Goal: Task Accomplishment & Management: Use online tool/utility

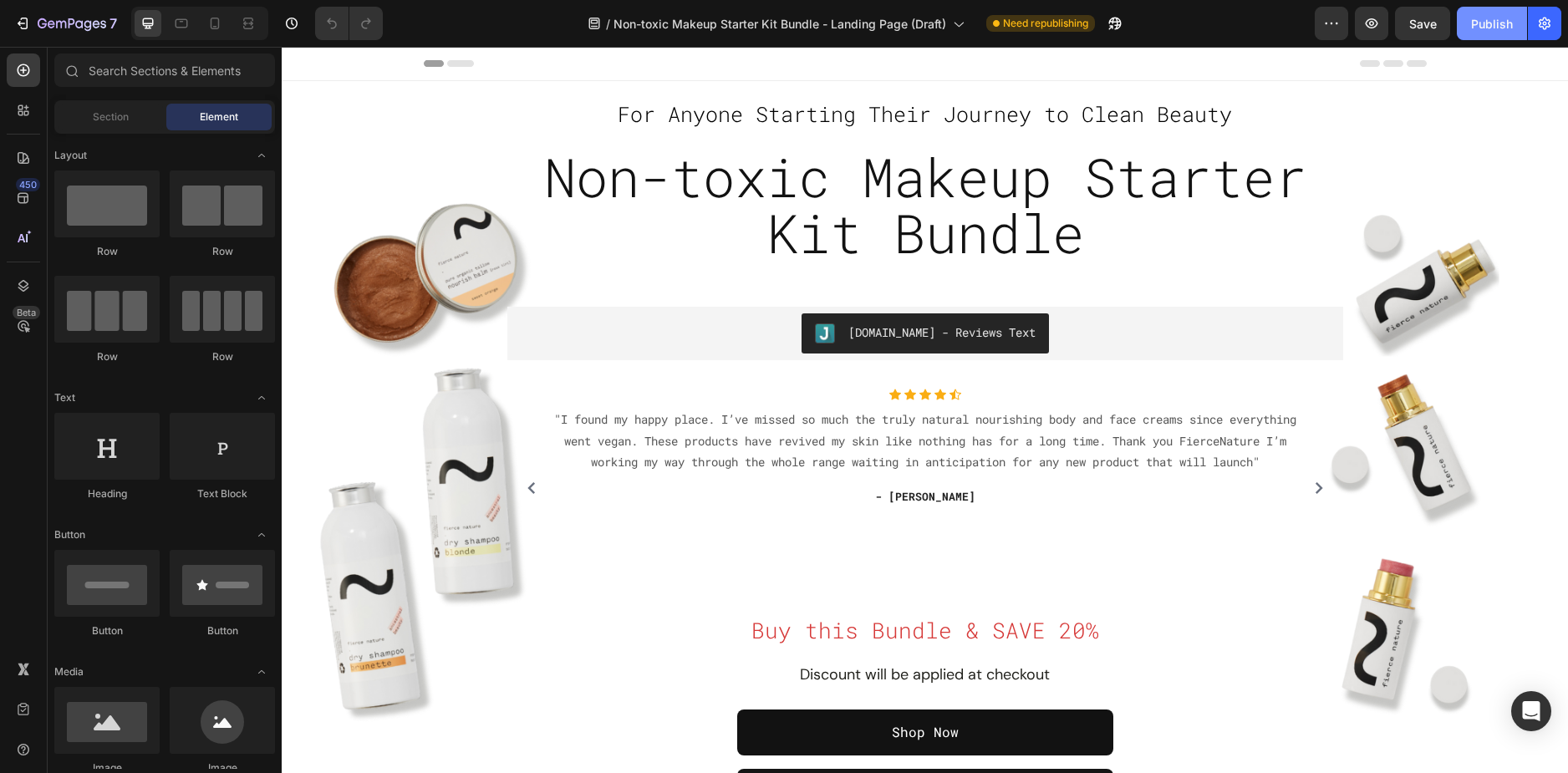
click at [1504, 24] on div "Publish" at bounding box center [1492, 24] width 42 height 17
click at [1500, 30] on div "Publish" at bounding box center [1492, 24] width 42 height 17
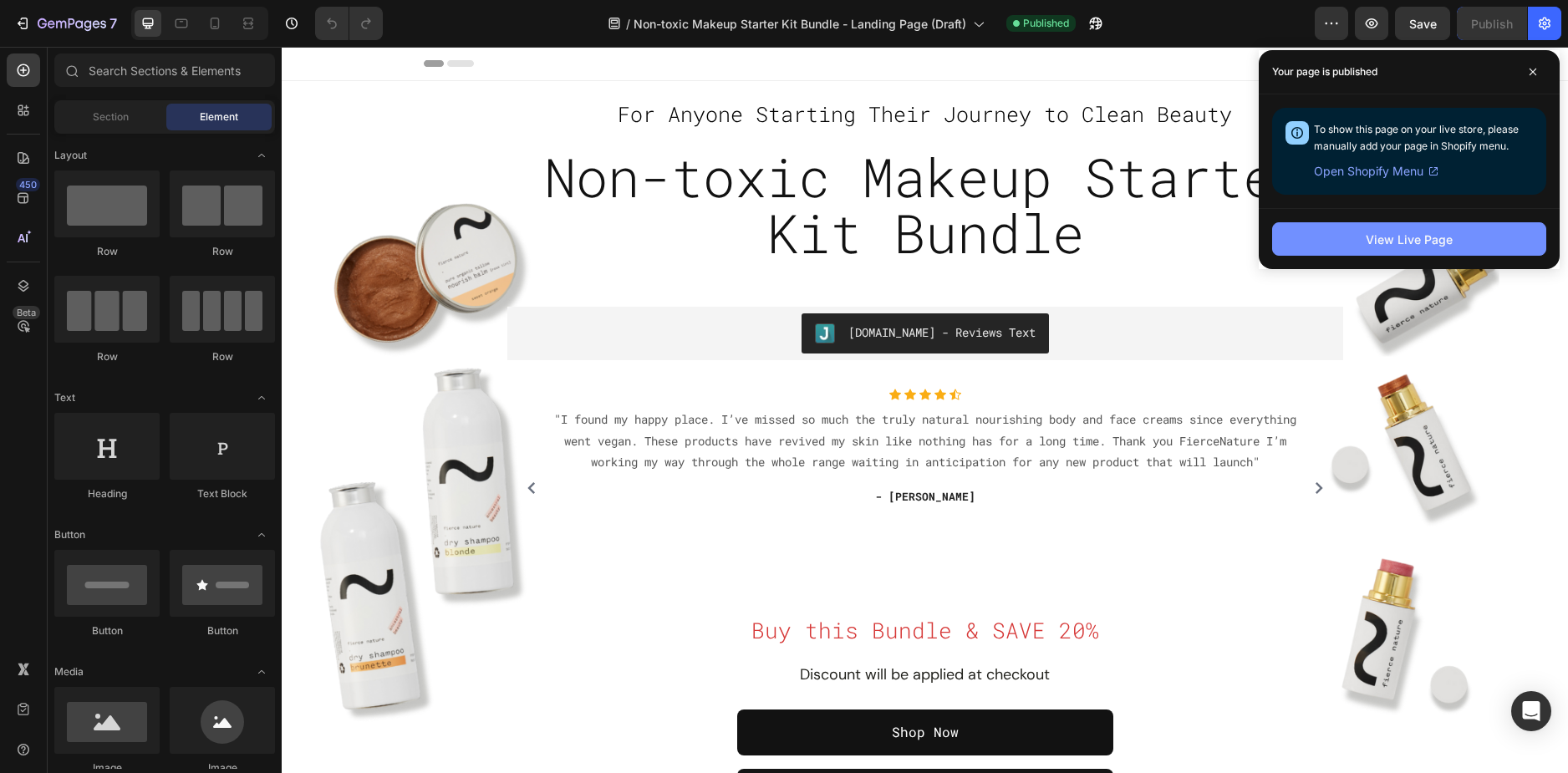
click at [1389, 236] on div "View Live Page" at bounding box center [1408, 239] width 87 height 17
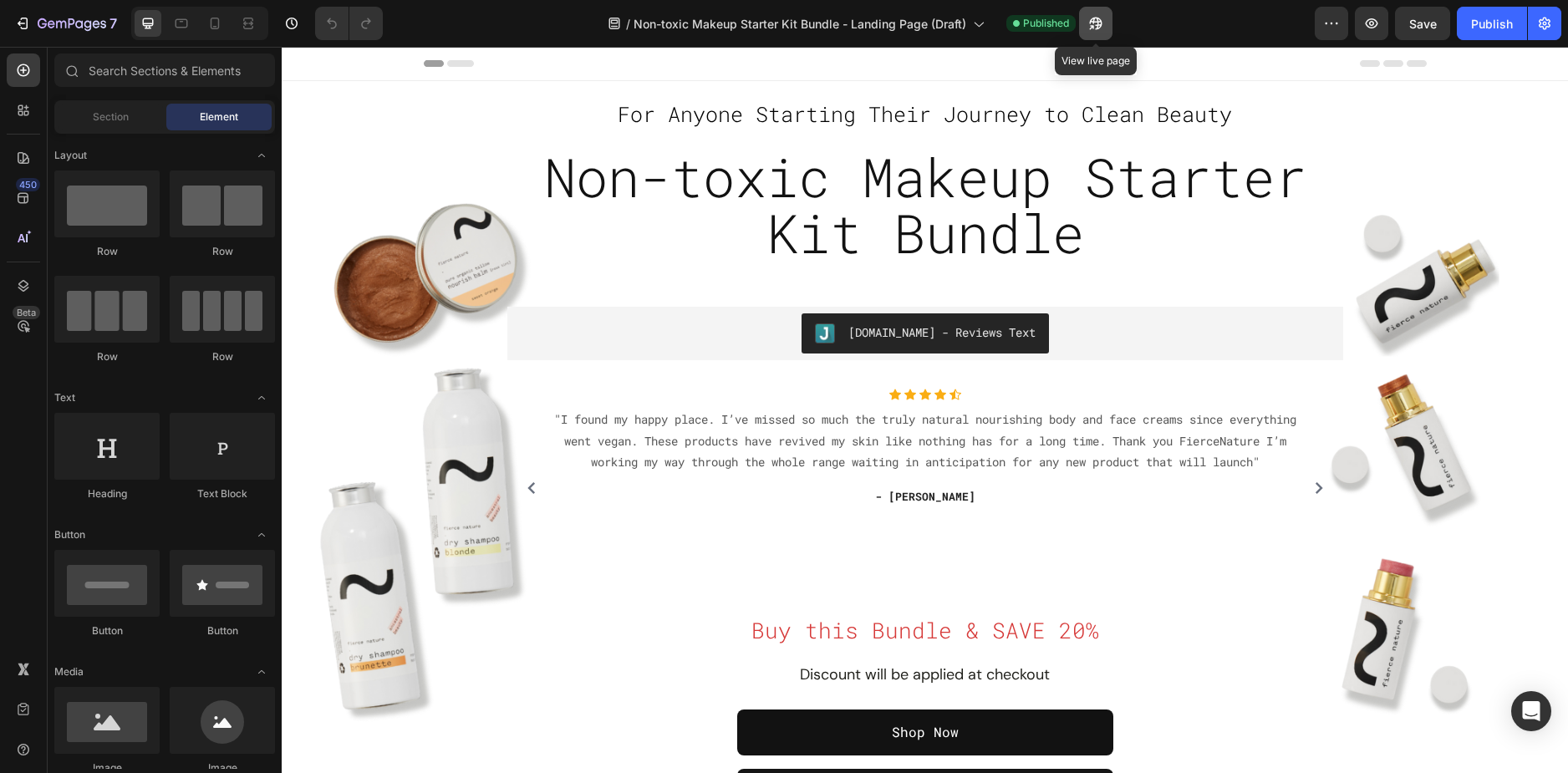
click at [1094, 25] on icon "button" at bounding box center [1091, 27] width 4 height 4
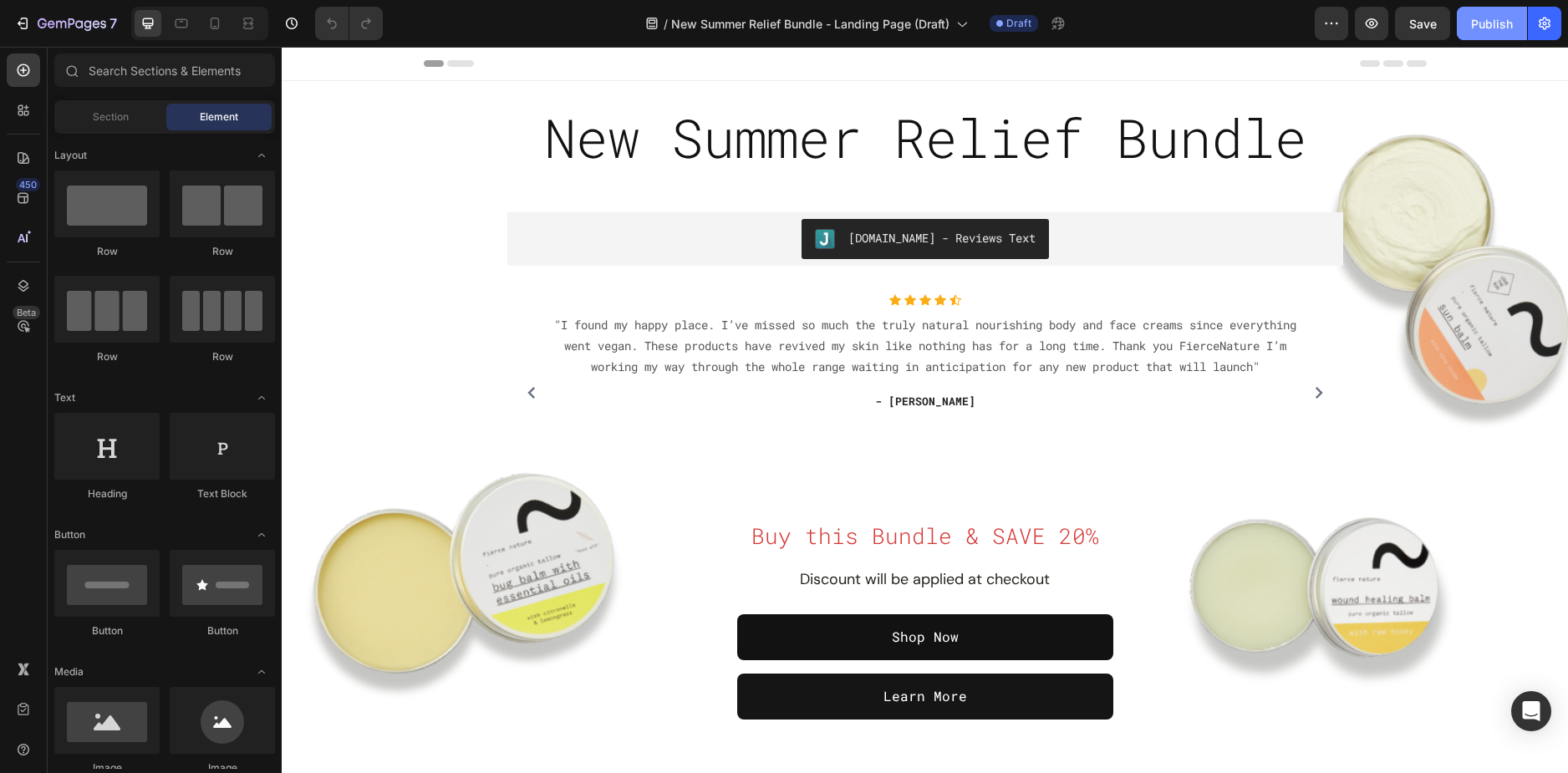
click at [1478, 25] on div "Publish" at bounding box center [1492, 24] width 42 height 17
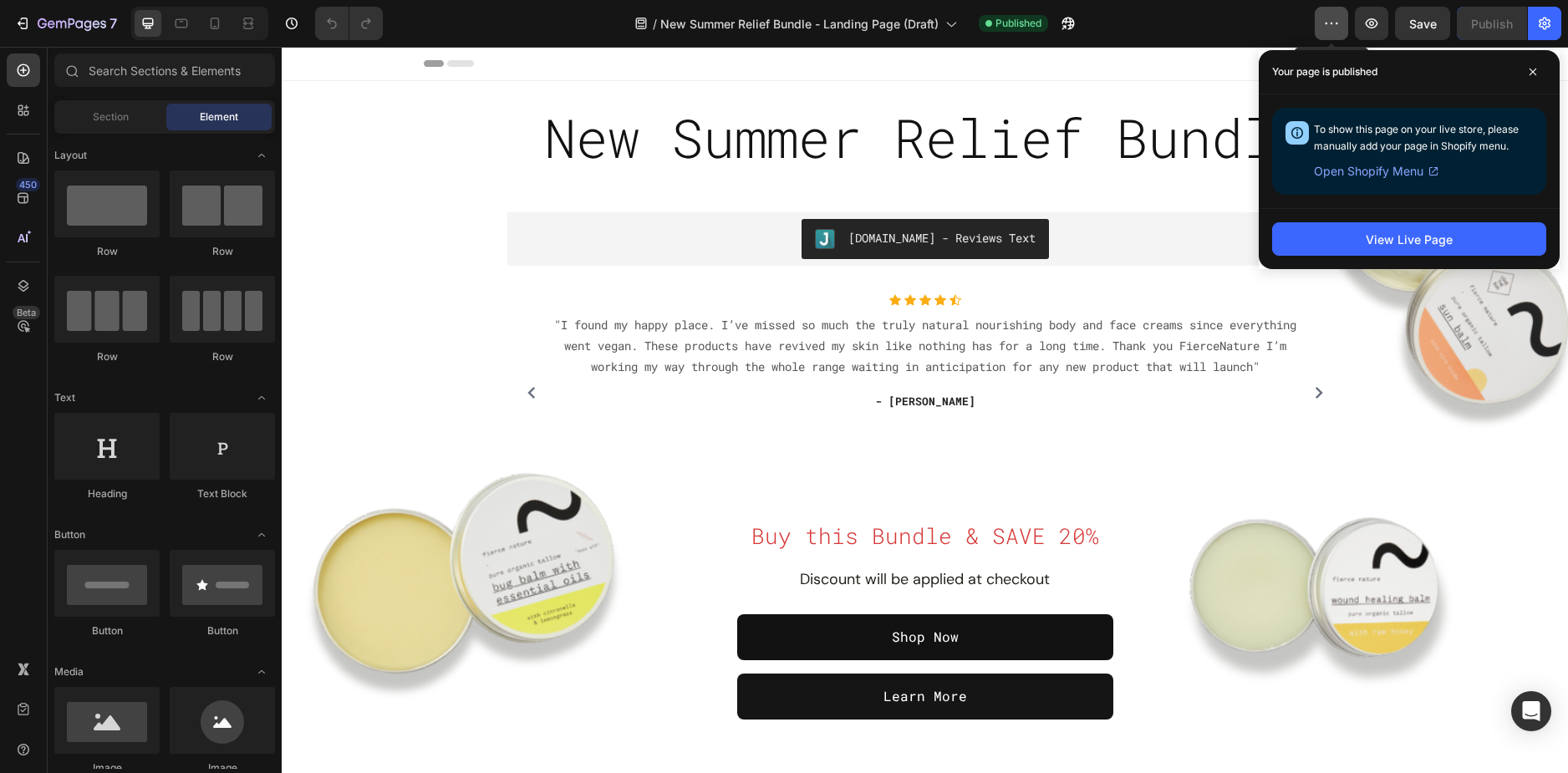
click at [1342, 24] on button "button" at bounding box center [1331, 23] width 33 height 33
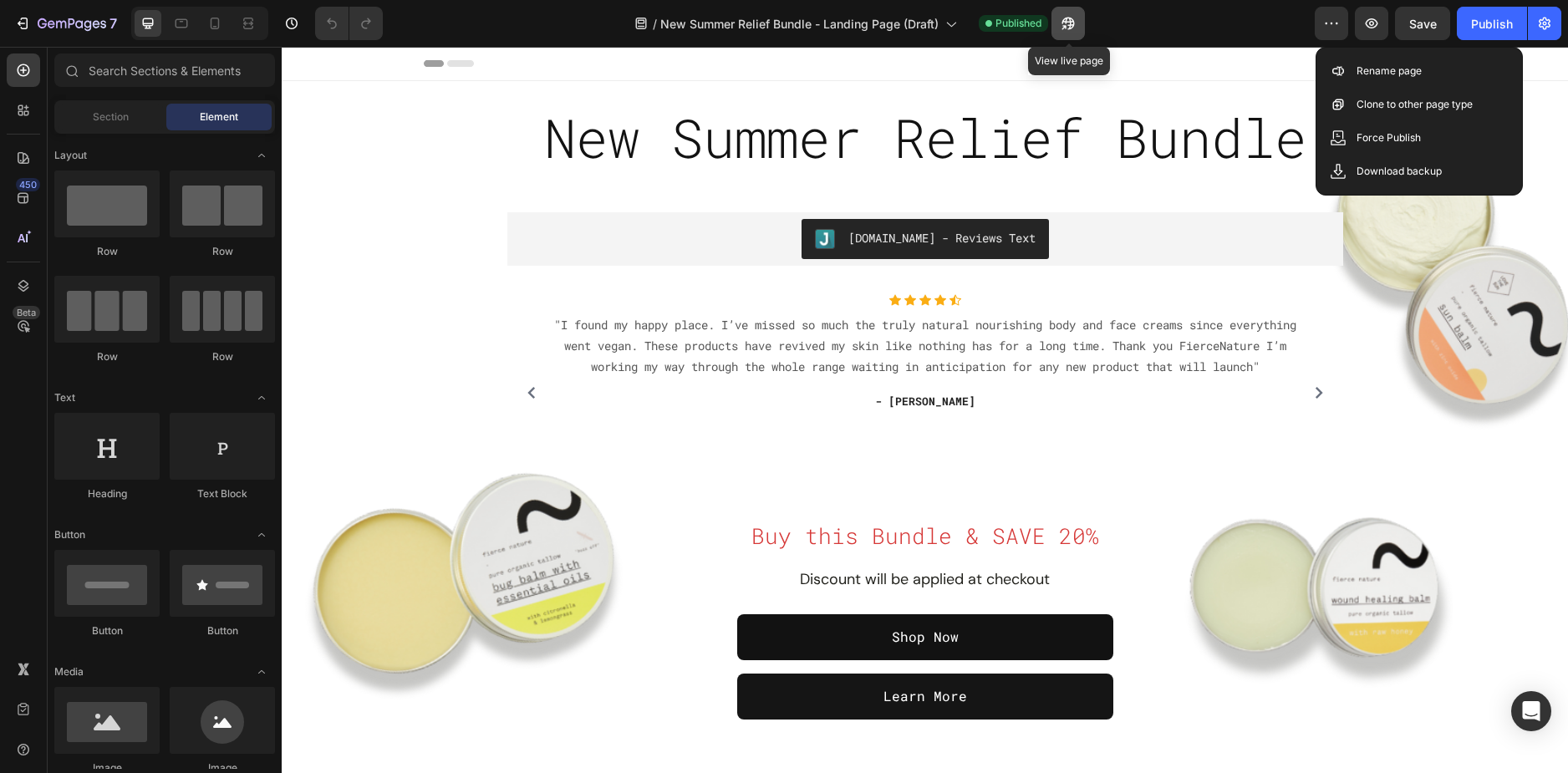
click at [1062, 21] on icon "button" at bounding box center [1068, 23] width 16 height 16
